Goal: Information Seeking & Learning: Learn about a topic

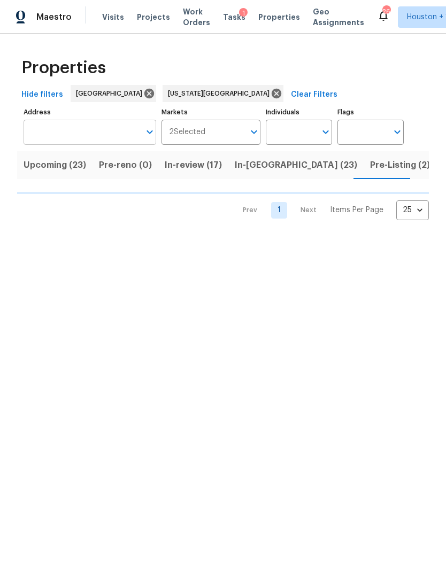
click at [49, 135] on input "Address" at bounding box center [82, 132] width 116 height 25
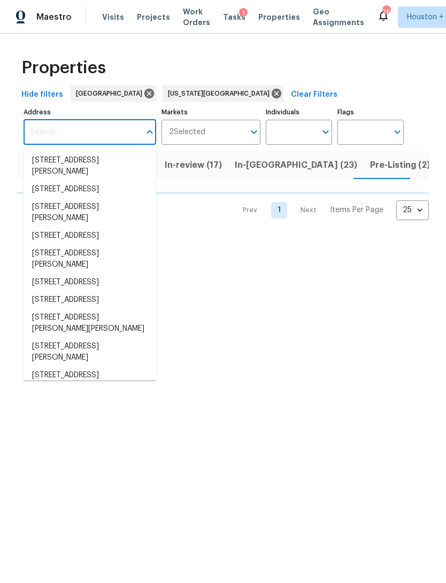
type input "1"
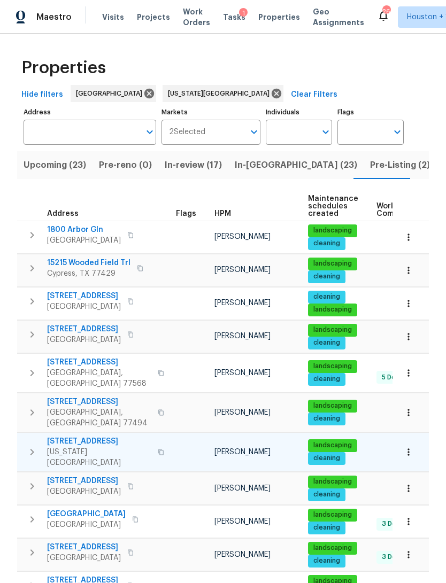
click at [53, 447] on span "Kansas City, MO 64119" at bounding box center [99, 457] width 104 height 21
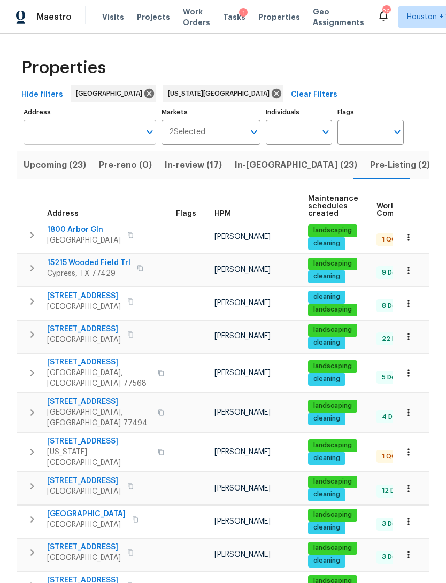
click at [48, 132] on input "Address" at bounding box center [82, 132] width 116 height 25
type input "10110"
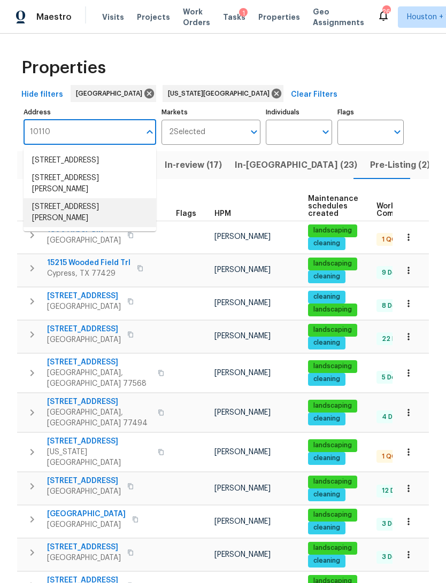
click at [38, 216] on li "10110 Willmont Rd La Porte TX 77571" at bounding box center [90, 212] width 133 height 29
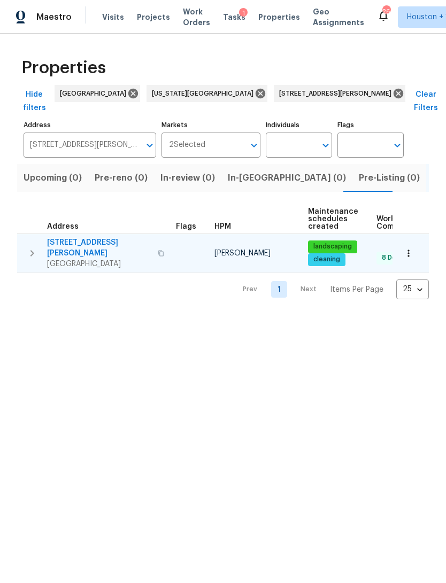
click at [65, 259] on span "[GEOGRAPHIC_DATA]" at bounding box center [99, 264] width 104 height 11
click at [409, 248] on icon "button" at bounding box center [408, 253] width 11 height 11
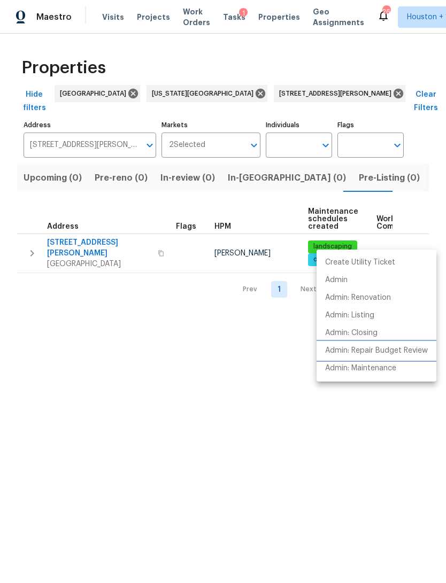
click at [407, 348] on p "Admin: Repair Budget Review" at bounding box center [376, 350] width 103 height 11
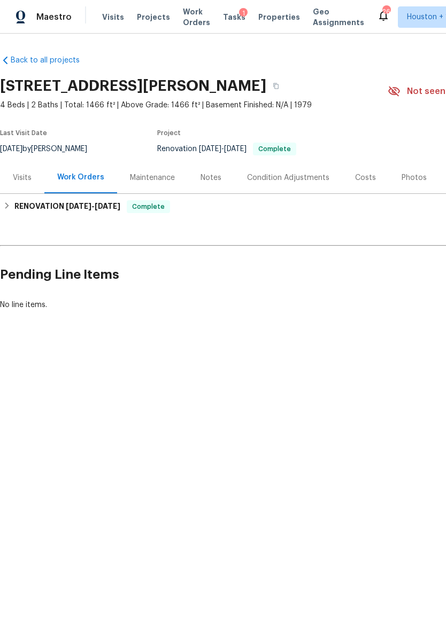
click at [21, 175] on div "Visits" at bounding box center [22, 178] width 19 height 11
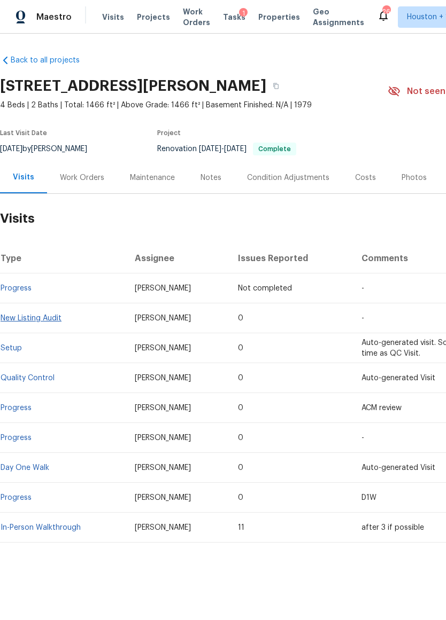
click at [22, 315] on link "New Listing Audit" at bounding box center [31, 318] width 61 height 7
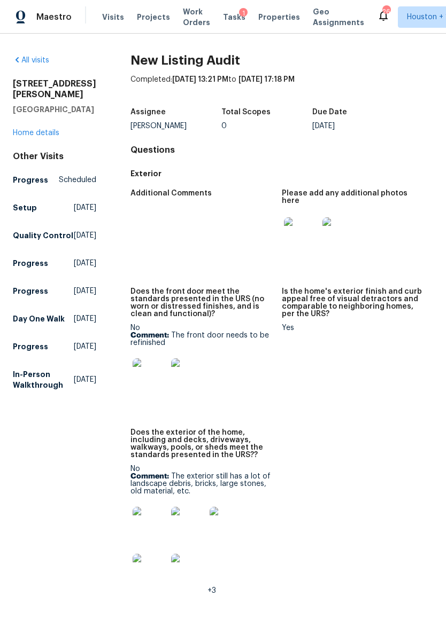
click at [133, 368] on img at bounding box center [150, 376] width 34 height 34
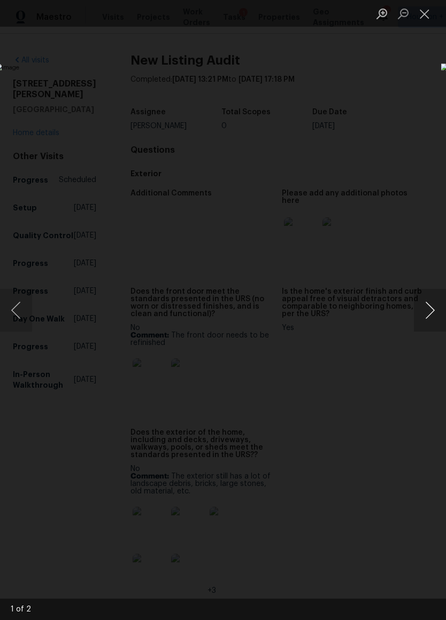
click at [434, 307] on button "Next image" at bounding box center [430, 310] width 32 height 43
click at [429, 10] on button "Close lightbox" at bounding box center [424, 13] width 21 height 19
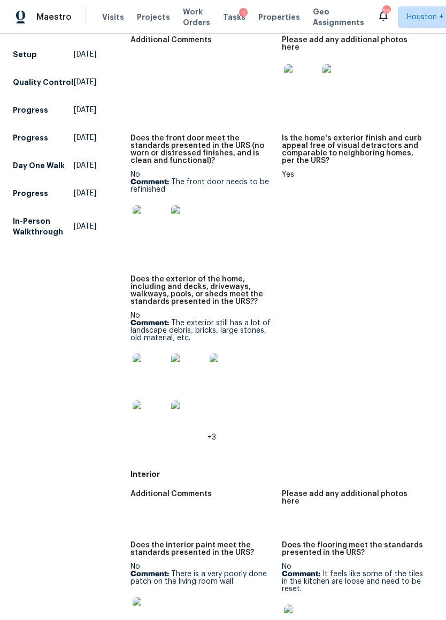
scroll to position [158, 0]
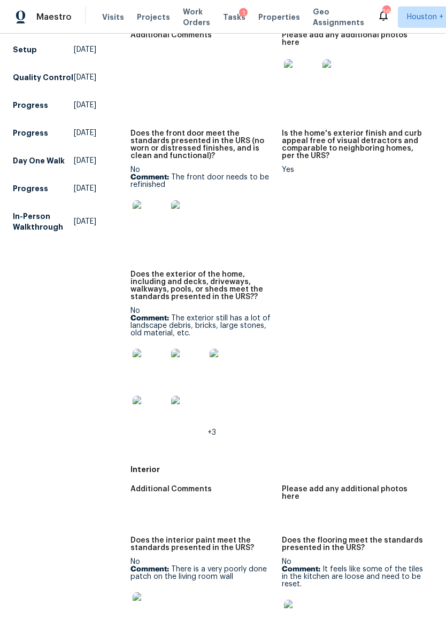
click at [133, 359] on img at bounding box center [150, 366] width 34 height 34
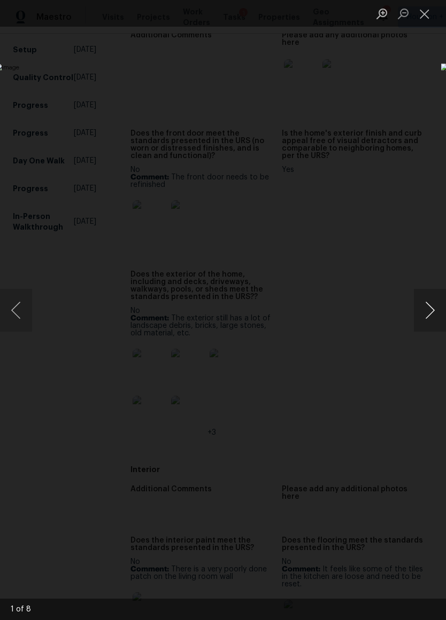
click at [430, 301] on button "Next image" at bounding box center [430, 310] width 32 height 43
click at [428, 298] on button "Next image" at bounding box center [430, 310] width 32 height 43
click at [427, 309] on button "Next image" at bounding box center [430, 310] width 32 height 43
click at [429, 10] on button "Close lightbox" at bounding box center [424, 13] width 21 height 19
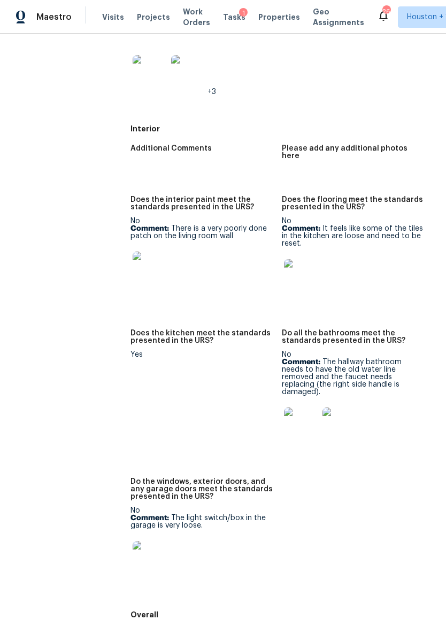
scroll to position [524, 0]
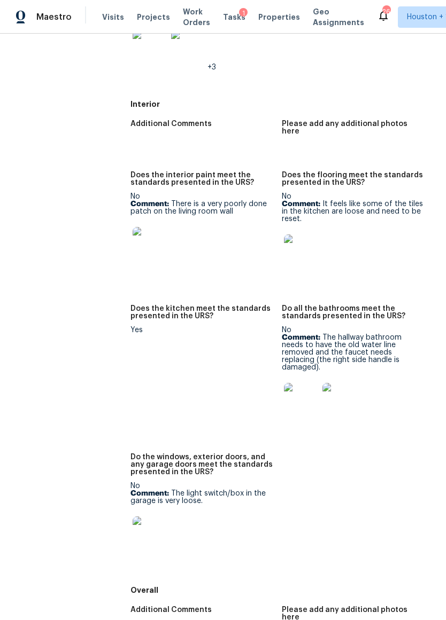
click at [312, 236] on img at bounding box center [301, 252] width 34 height 34
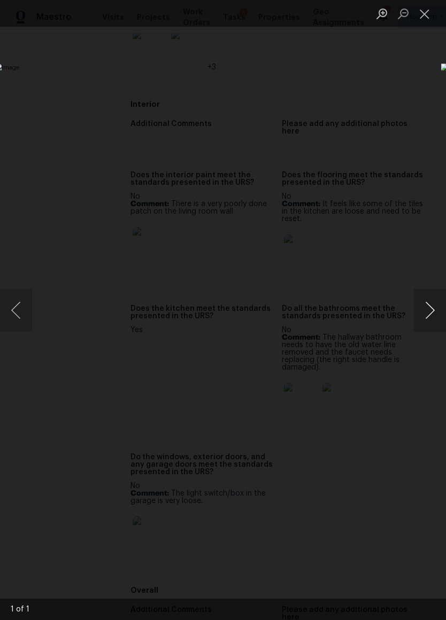
click at [438, 307] on button "Next image" at bounding box center [430, 310] width 32 height 43
click at [427, 12] on button "Close lightbox" at bounding box center [424, 13] width 21 height 19
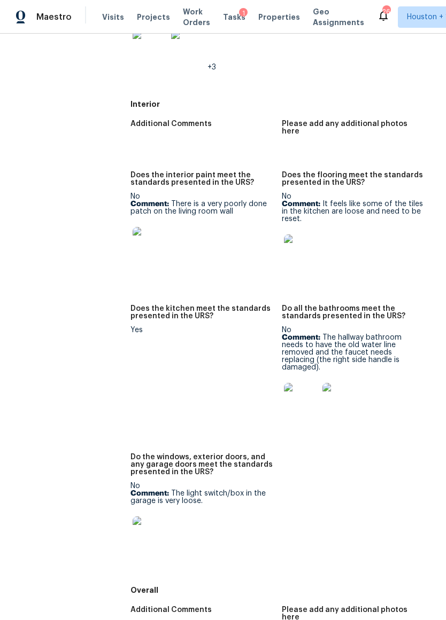
click at [302, 383] on img at bounding box center [301, 400] width 34 height 34
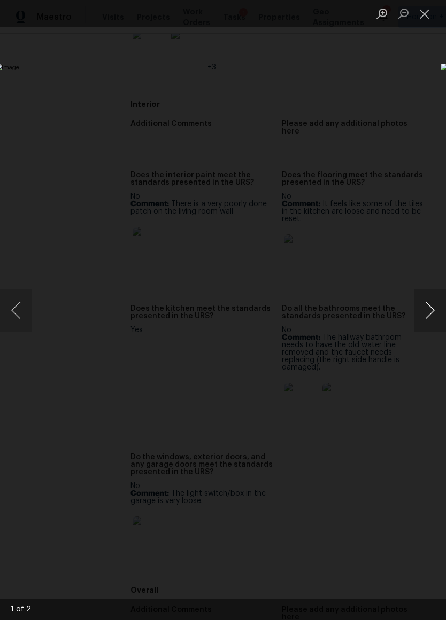
click at [430, 309] on button "Next image" at bounding box center [430, 310] width 32 height 43
click at [419, 10] on button "Close lightbox" at bounding box center [424, 13] width 21 height 19
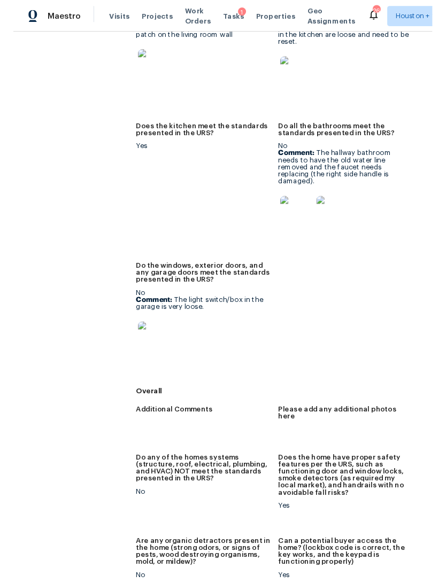
scroll to position [727, 0]
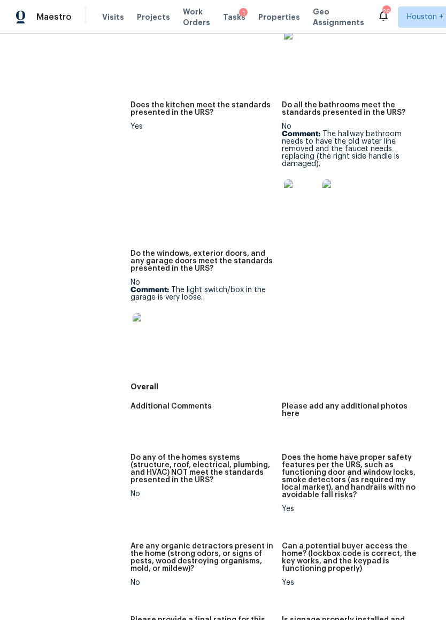
click at [135, 314] on img at bounding box center [150, 330] width 34 height 34
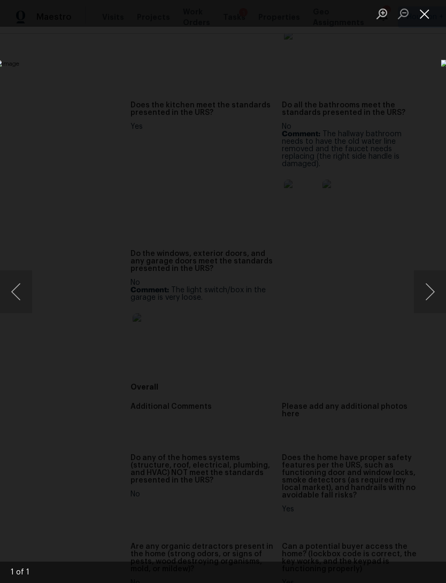
click at [424, 17] on button "Close lightbox" at bounding box center [424, 13] width 21 height 19
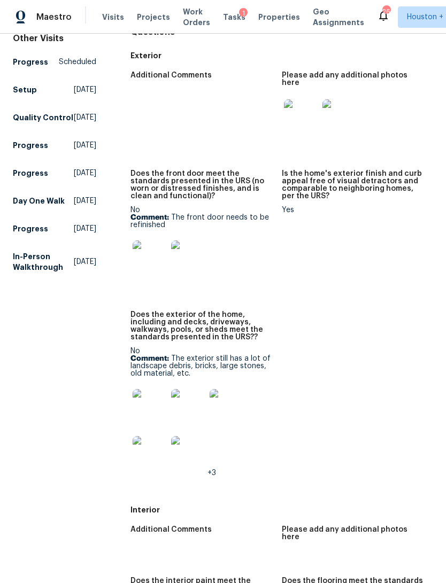
scroll to position [36, 0]
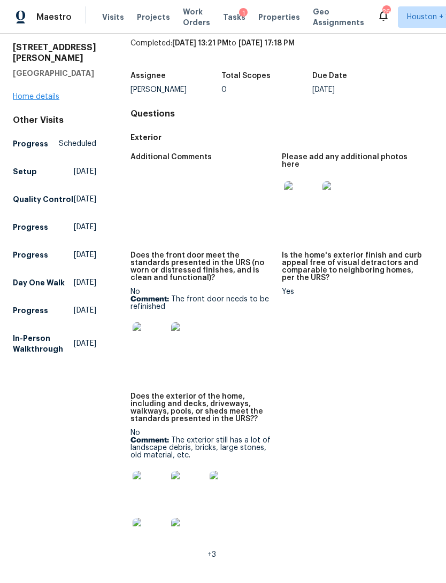
click at [22, 93] on link "Home details" at bounding box center [36, 96] width 46 height 7
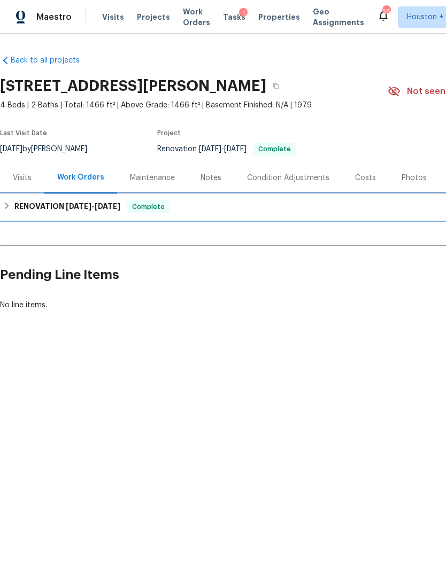
click at [30, 211] on h6 "RENOVATION 8/29/25 - 9/10/25" at bounding box center [67, 206] width 106 height 13
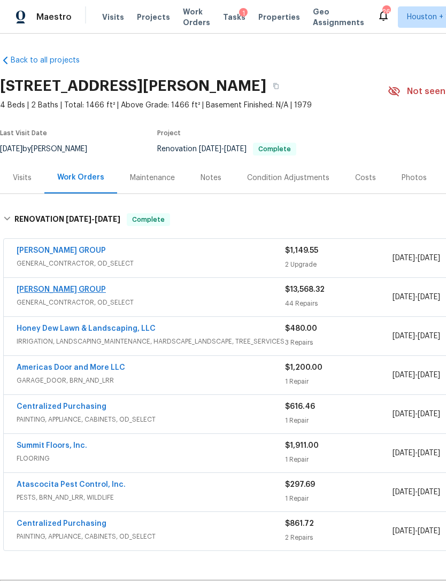
click at [29, 293] on link "BARAKEL VENZ GROUP" at bounding box center [61, 289] width 89 height 7
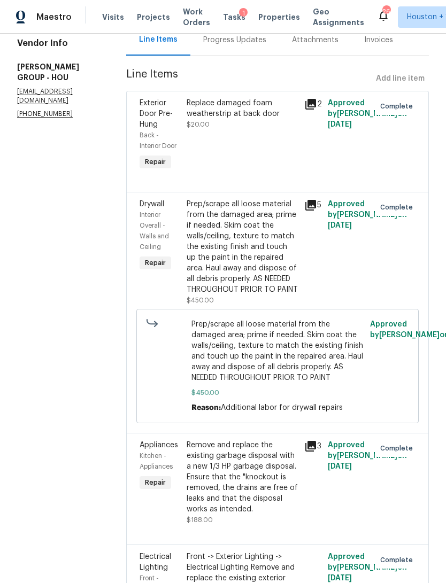
scroll to position [126, 0]
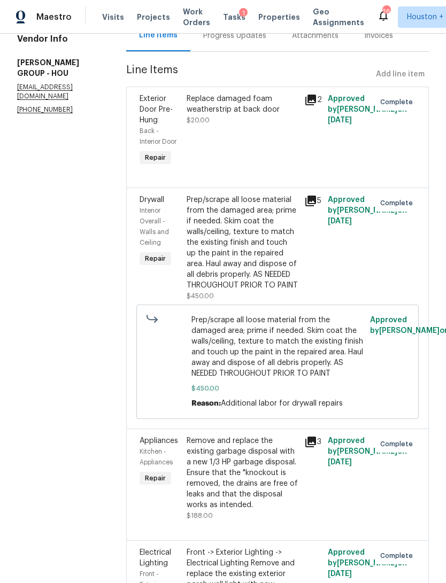
click at [306, 199] on icon at bounding box center [310, 201] width 11 height 11
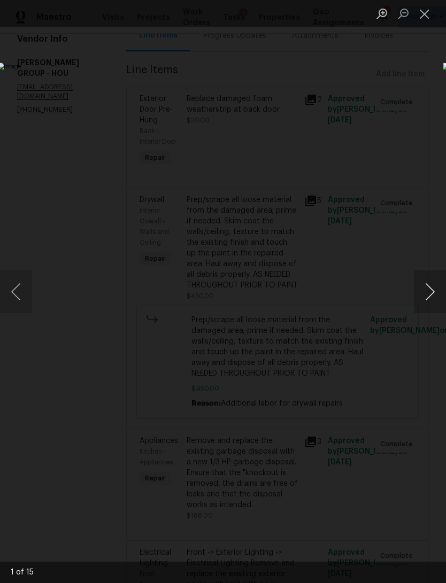
click at [430, 292] on button "Next image" at bounding box center [430, 291] width 32 height 43
click at [426, 295] on button "Next image" at bounding box center [430, 291] width 32 height 43
click at [430, 19] on button "Close lightbox" at bounding box center [424, 13] width 21 height 19
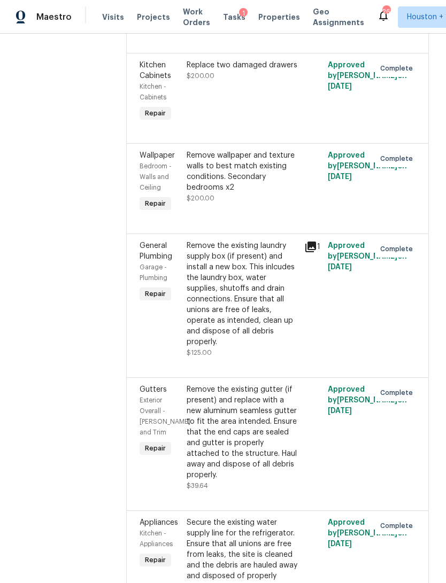
scroll to position [3823, 0]
click at [272, 150] on div "Remove wallpaper and texture walls to best match existing conditions. Secondary…" at bounding box center [241, 171] width 111 height 43
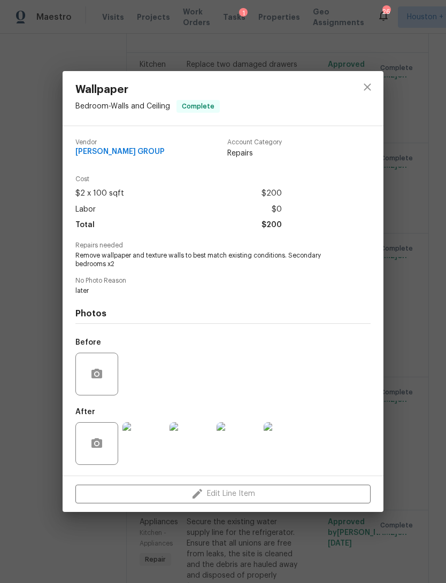
click at [166, 375] on div "Before" at bounding box center [222, 366] width 295 height 69
click at [151, 445] on img at bounding box center [143, 443] width 43 height 43
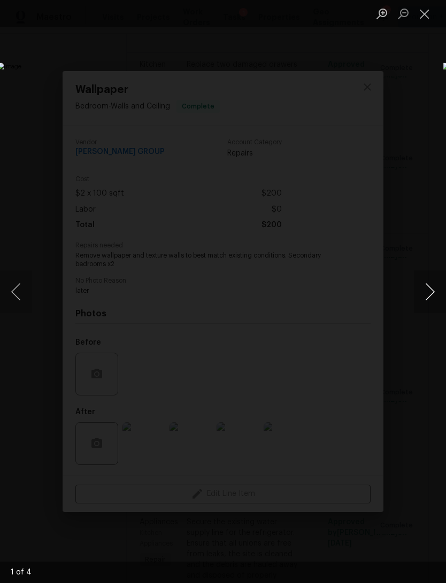
click at [431, 293] on button "Next image" at bounding box center [430, 291] width 32 height 43
click at [430, 292] on button "Next image" at bounding box center [430, 291] width 32 height 43
click at [432, 17] on button "Close lightbox" at bounding box center [424, 13] width 21 height 19
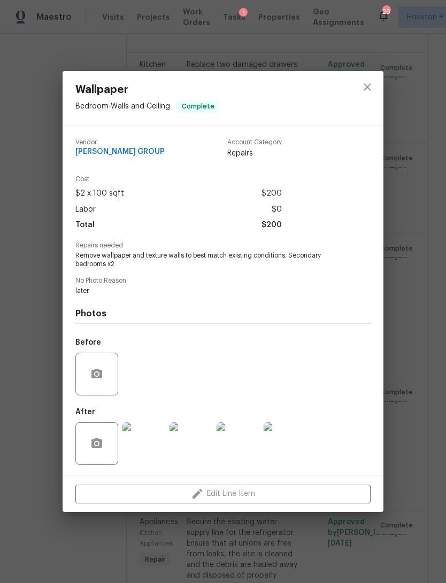
click at [424, 264] on div "Wallpaper Bedroom - Walls and Ceiling Complete Vendor BARAKEL VENZ GROUP Accoun…" at bounding box center [223, 291] width 446 height 583
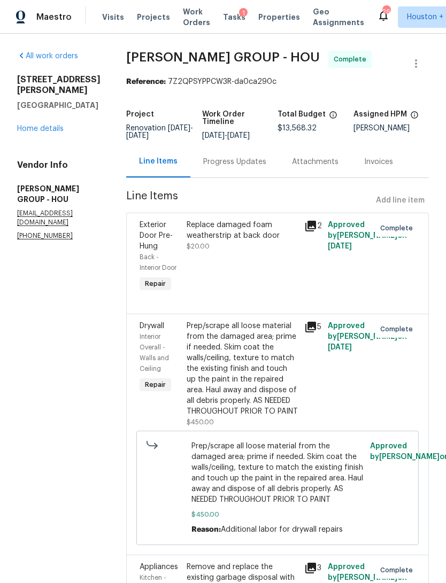
scroll to position [0, 0]
click at [32, 125] on link "Home details" at bounding box center [40, 128] width 46 height 7
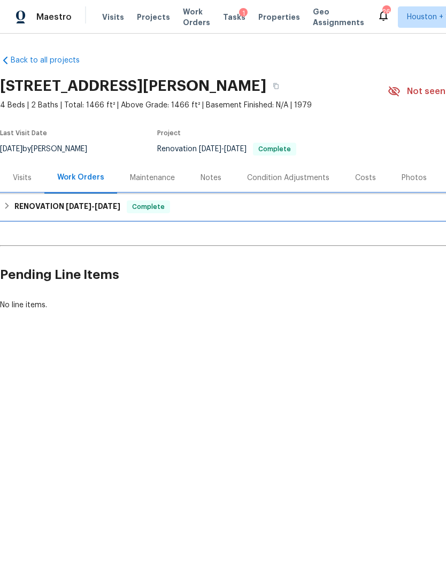
click at [12, 212] on div "RENOVATION 8/29/25 - 9/10/25 Complete" at bounding box center [301, 206] width 597 height 13
